Goal: Task Accomplishment & Management: Use online tool/utility

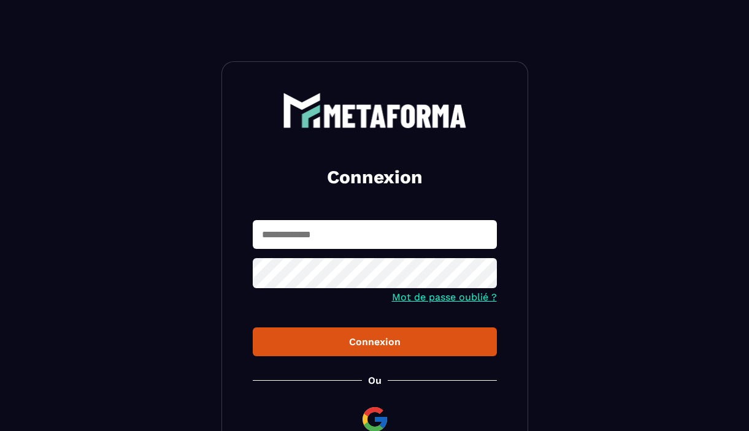
click at [360, 238] on input "text" at bounding box center [375, 234] width 244 height 29
type input "**********"
click at [377, 342] on div "Connexion" at bounding box center [374, 342] width 224 height 12
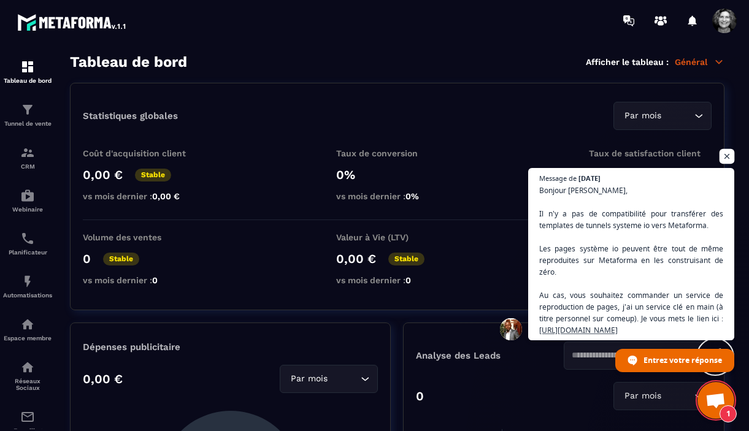
click at [727, 158] on span "Ouvrir le chat" at bounding box center [726, 156] width 15 height 15
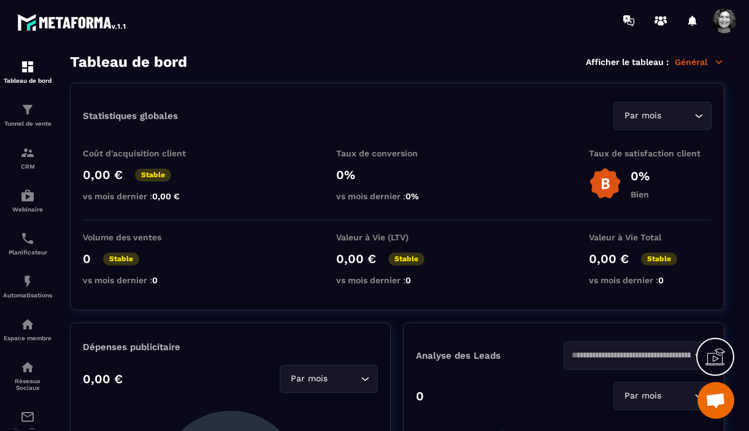
click at [716, 64] on icon at bounding box center [718, 61] width 11 height 11
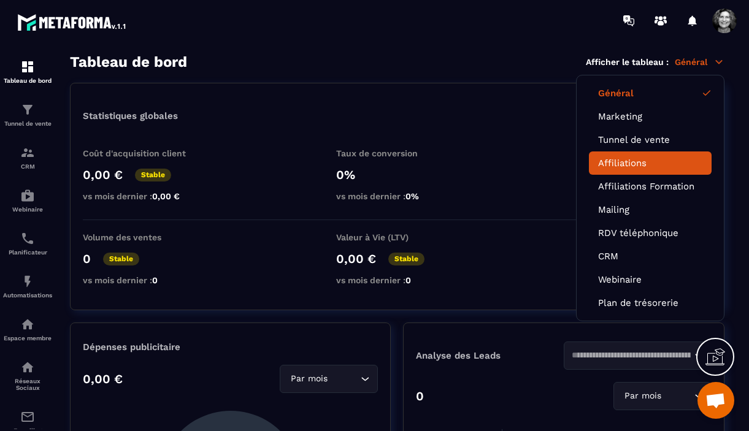
click at [634, 164] on link "Affiliations" at bounding box center [650, 163] width 104 height 11
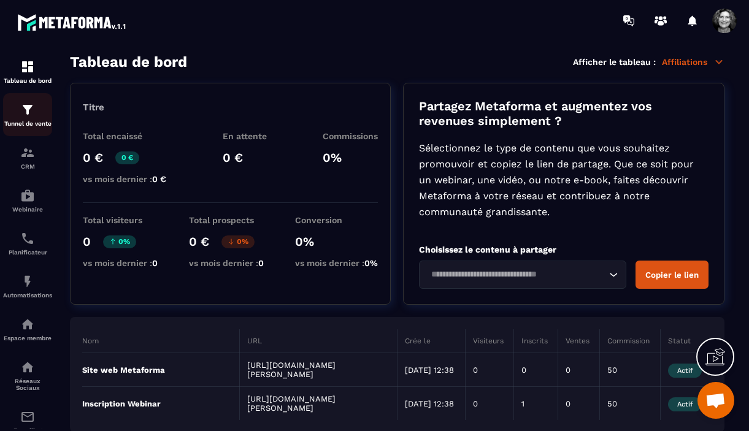
click at [30, 112] on img at bounding box center [27, 109] width 15 height 15
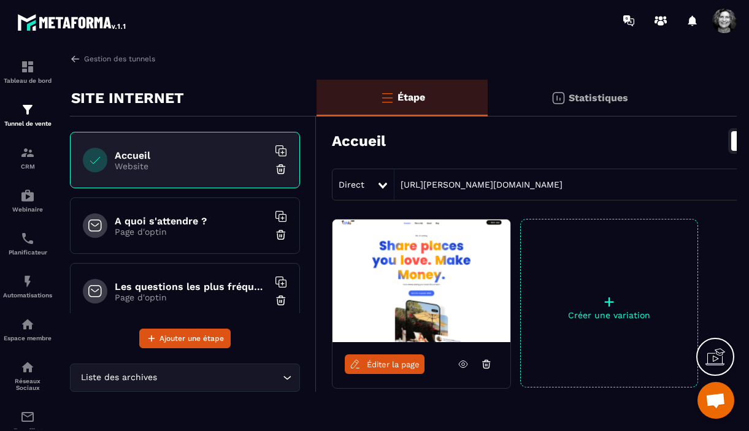
click at [463, 366] on icon at bounding box center [462, 364] width 11 height 11
click at [383, 371] on link "Éditer la page" at bounding box center [385, 364] width 80 height 20
